Goal: Task Accomplishment & Management: Complete application form

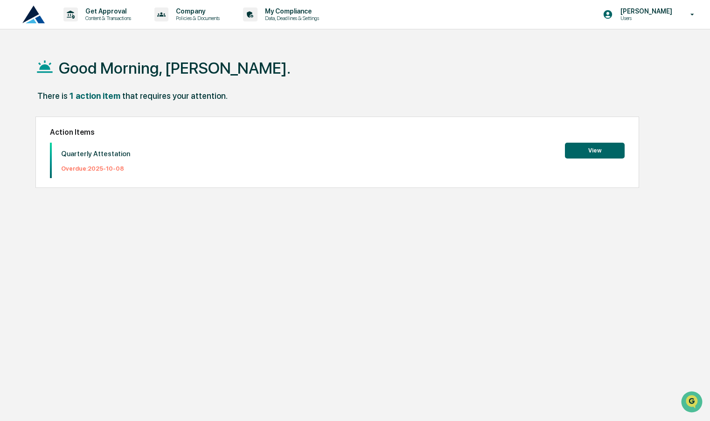
click at [603, 152] on button "View" at bounding box center [595, 151] width 60 height 16
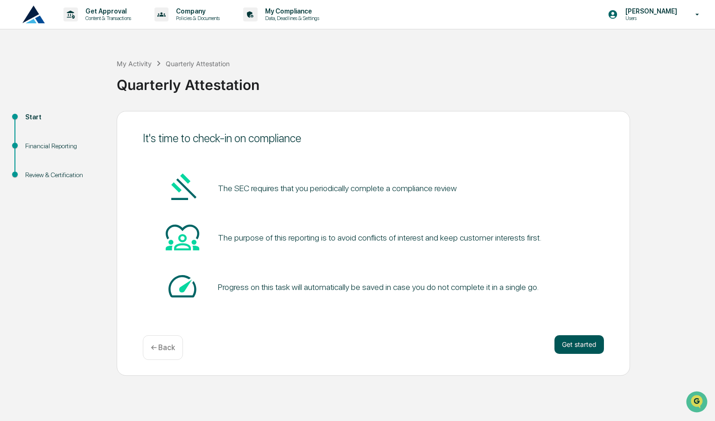
click at [570, 342] on button "Get started" at bounding box center [578, 345] width 49 height 19
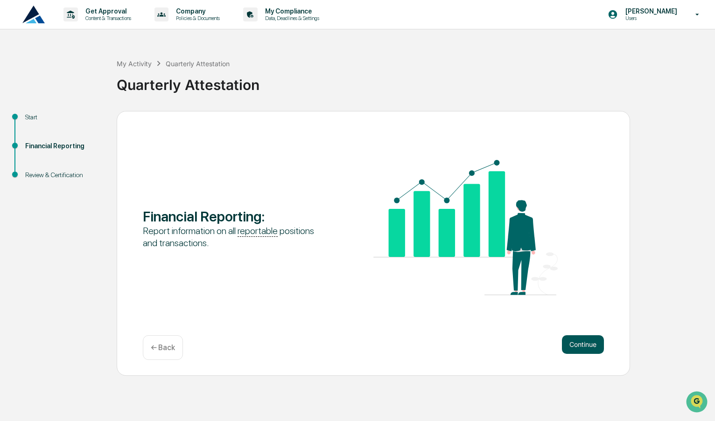
click at [570, 347] on button "Continue" at bounding box center [583, 345] width 42 height 19
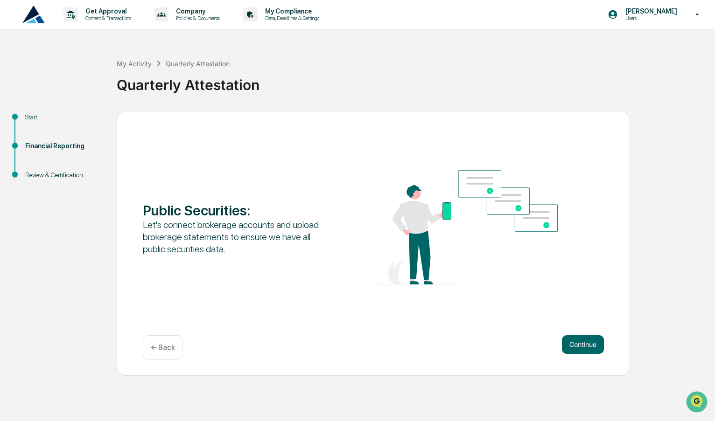
click at [570, 347] on button "Continue" at bounding box center [583, 345] width 42 height 19
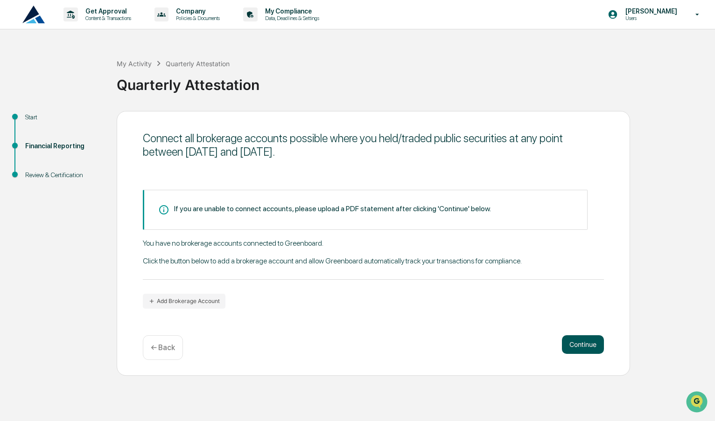
click at [568, 348] on button "Continue" at bounding box center [583, 345] width 42 height 19
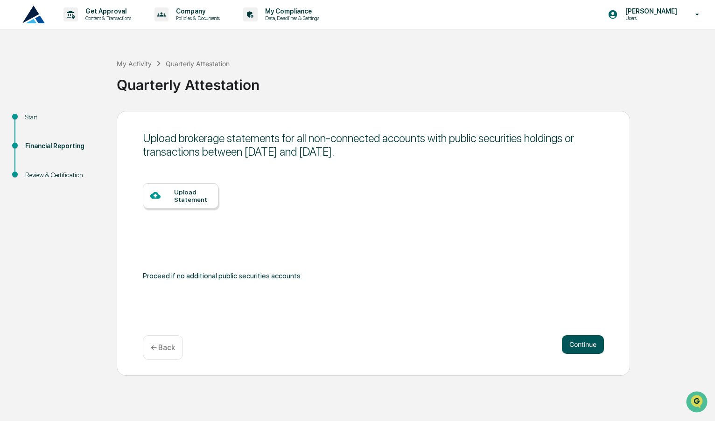
click at [568, 348] on button "Continue" at bounding box center [583, 345] width 42 height 19
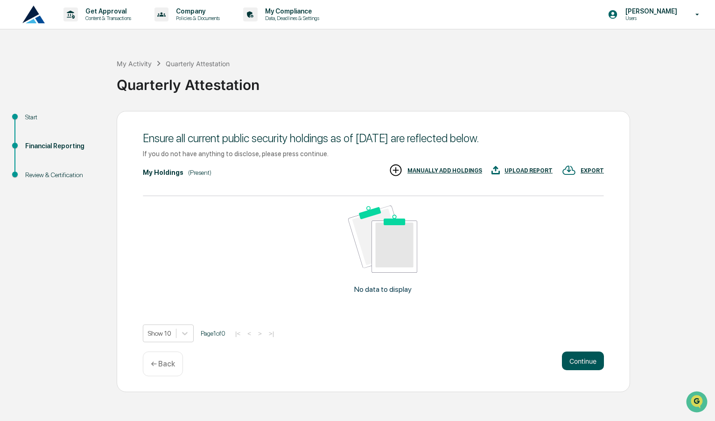
click at [568, 365] on button "Continue" at bounding box center [583, 361] width 42 height 19
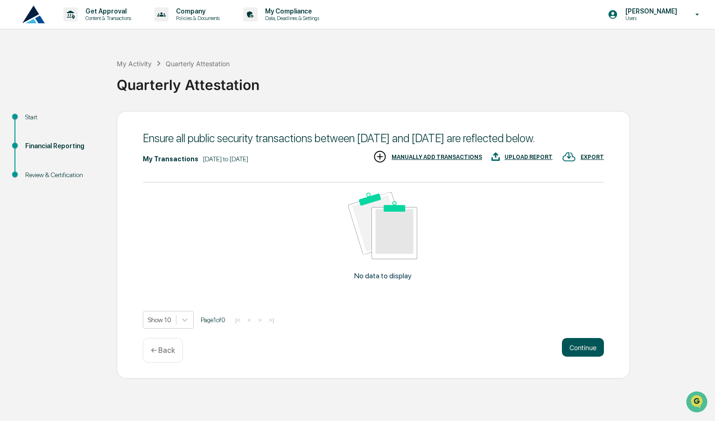
click at [571, 357] on button "Continue" at bounding box center [583, 347] width 42 height 19
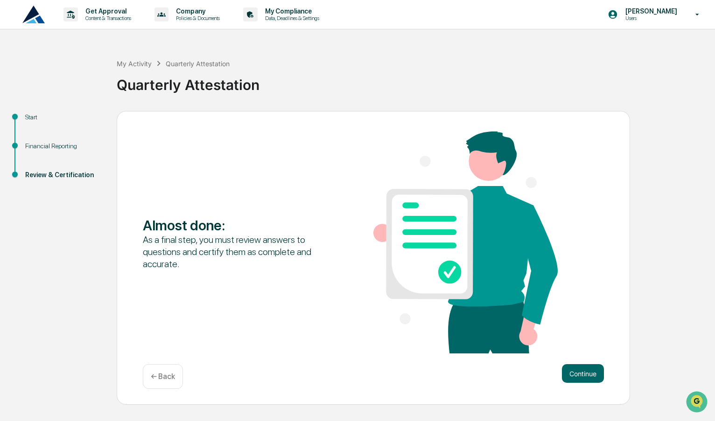
click at [571, 367] on button "Continue" at bounding box center [583, 374] width 42 height 19
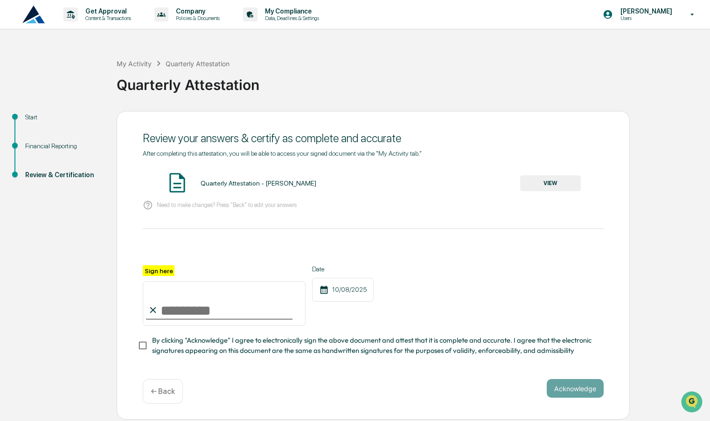
click at [178, 315] on input "Sign here" at bounding box center [224, 303] width 163 height 45
type input "**********"
click at [574, 390] on button "Acknowledge" at bounding box center [575, 388] width 57 height 19
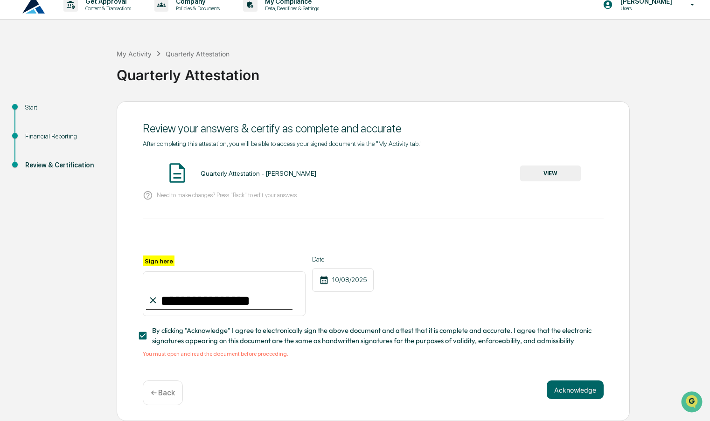
scroll to position [13, 0]
click at [542, 175] on button "VIEW" at bounding box center [550, 174] width 61 height 16
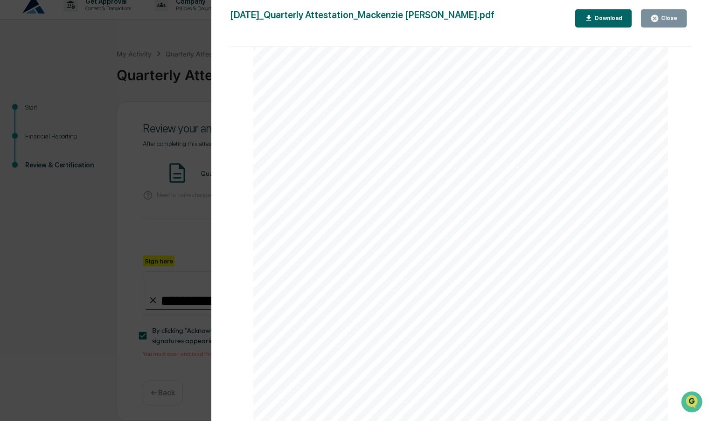
scroll to position [1469, 0]
click at [665, 19] on div "Close" at bounding box center [668, 18] width 18 height 7
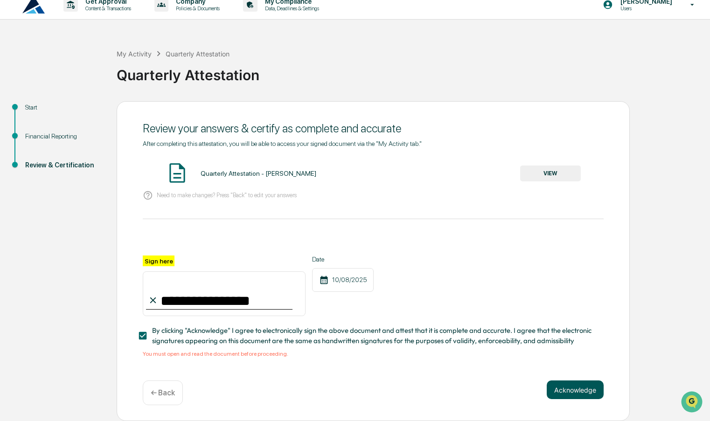
click at [571, 390] on button "Acknowledge" at bounding box center [575, 390] width 57 height 19
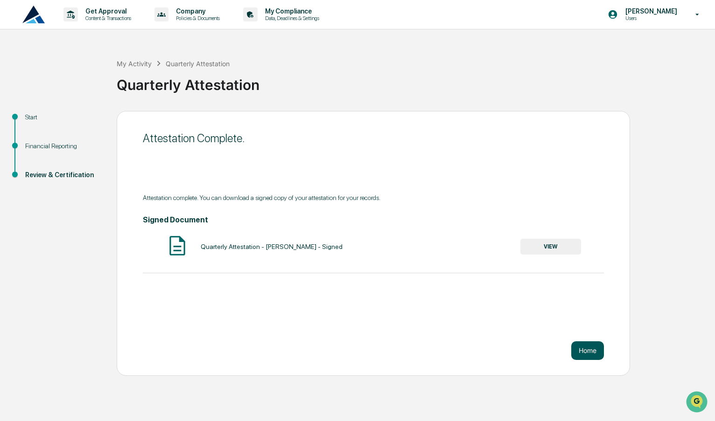
click at [586, 350] on button "Home" at bounding box center [587, 351] width 33 height 19
